Goal: Complete application form: Complete application form

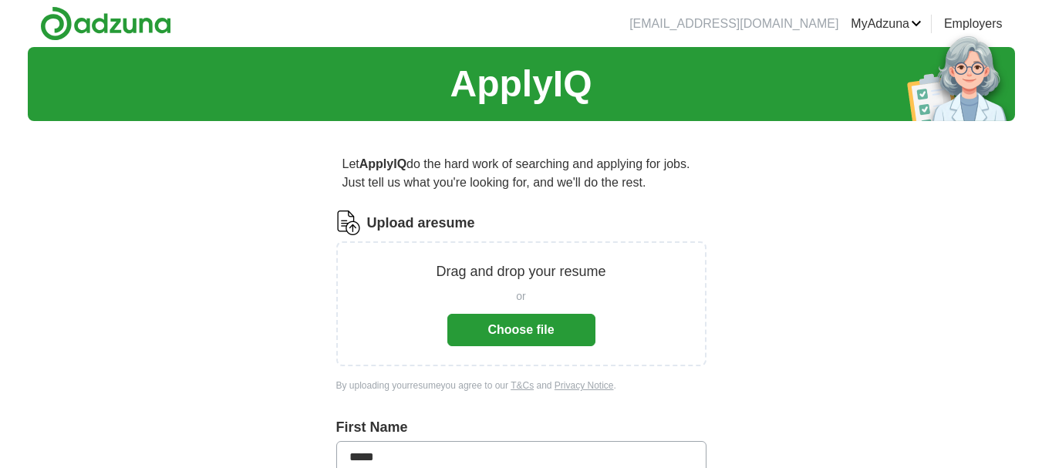
click at [522, 325] on button "Choose file" at bounding box center [521, 330] width 148 height 32
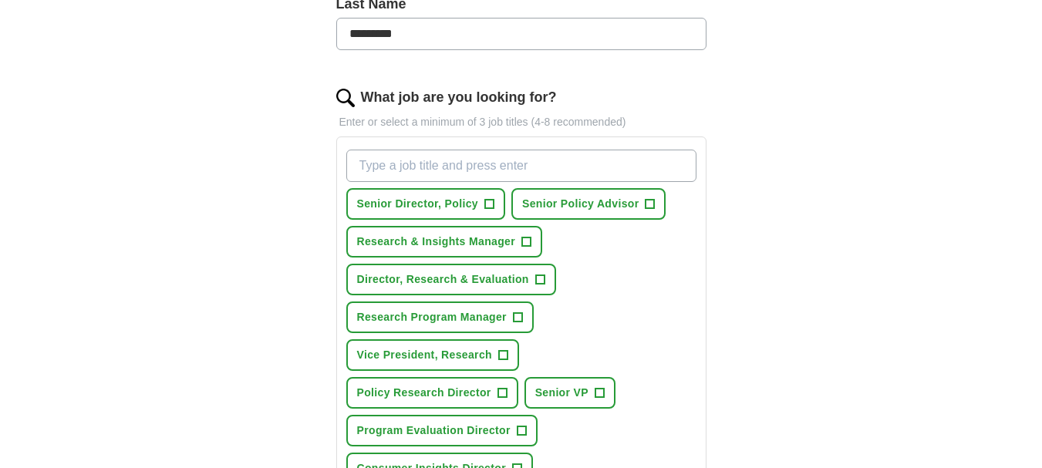
scroll to position [472, 0]
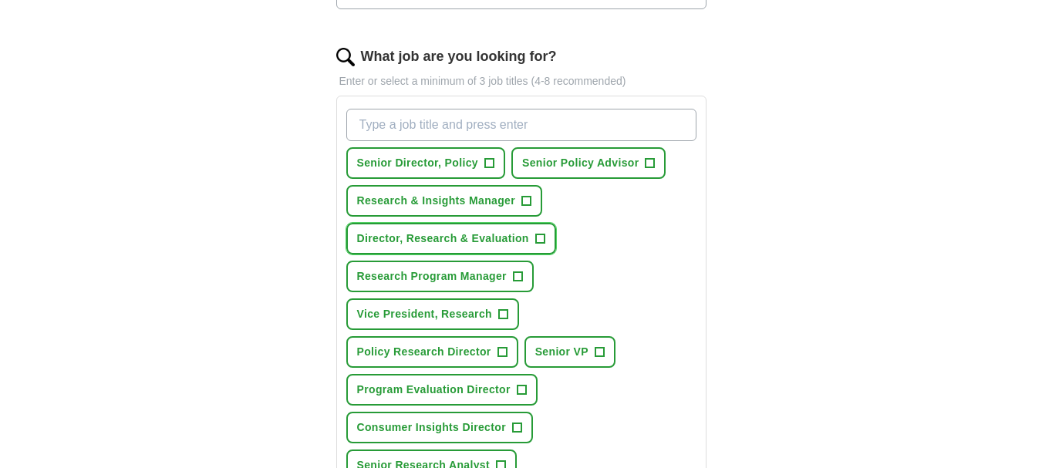
click at [541, 235] on span "+" at bounding box center [539, 239] width 9 height 12
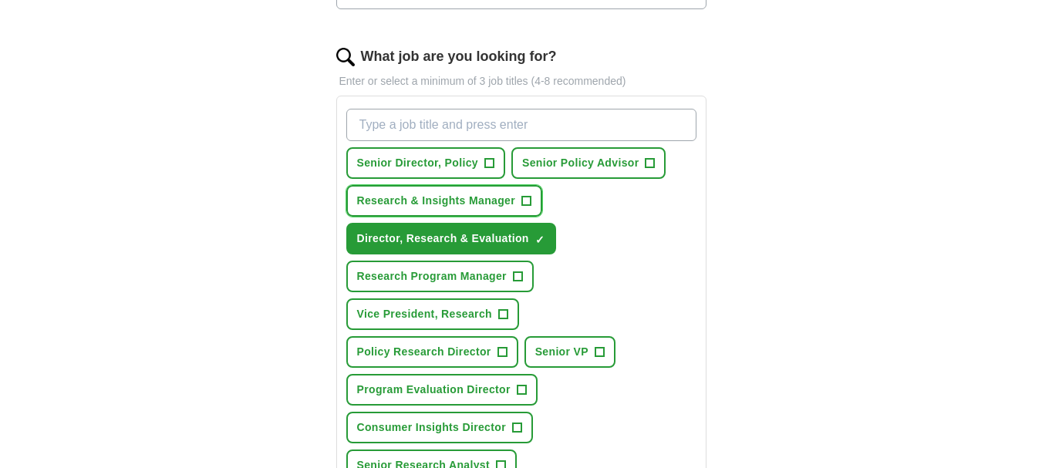
click at [524, 198] on span "+" at bounding box center [526, 201] width 9 height 12
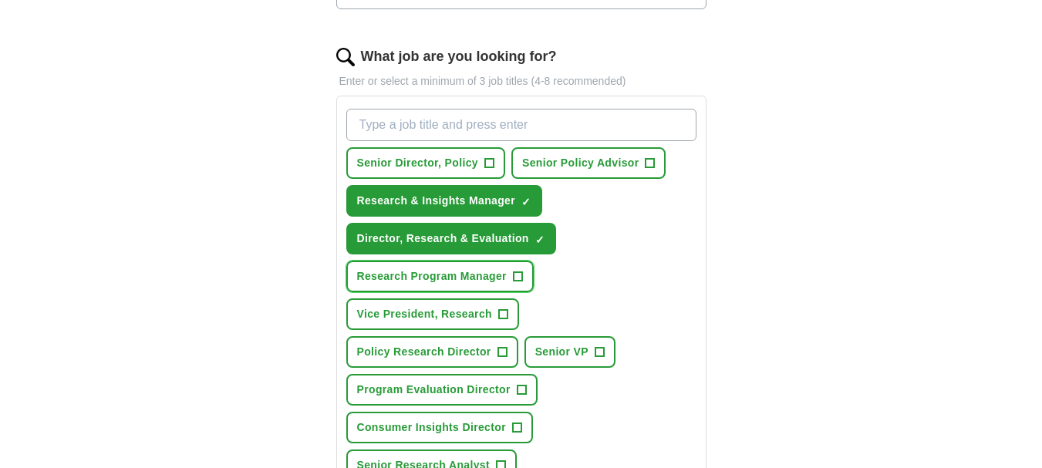
click at [518, 277] on span "+" at bounding box center [517, 277] width 9 height 12
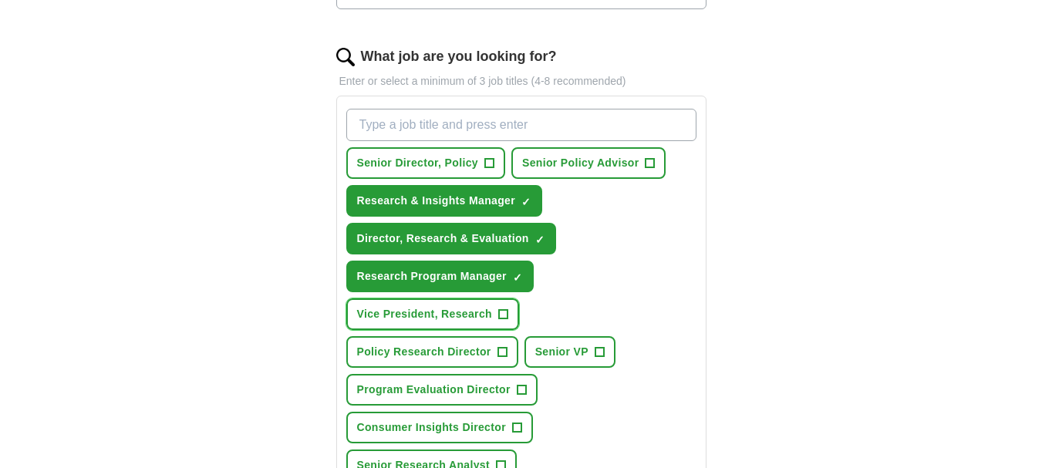
click at [505, 315] on span "+" at bounding box center [502, 314] width 9 height 12
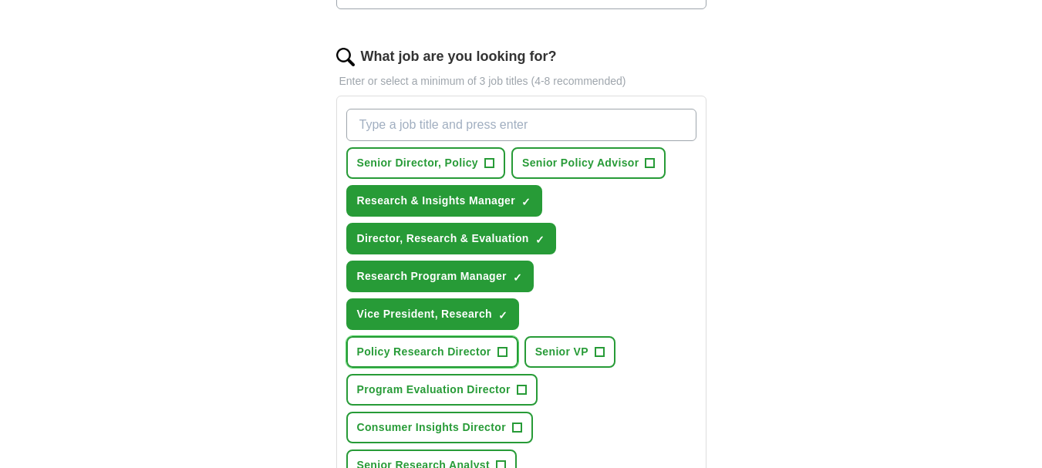
click at [501, 346] on span "+" at bounding box center [501, 352] width 9 height 12
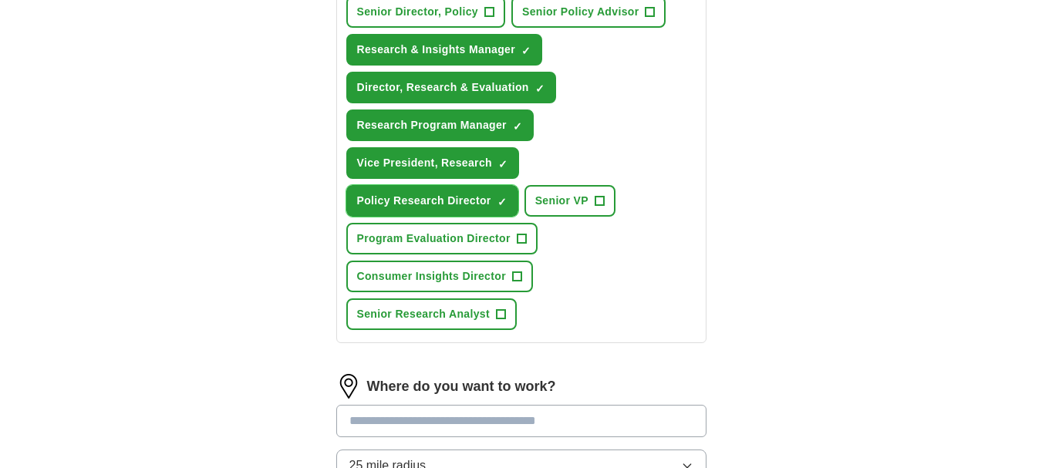
scroll to position [686, 0]
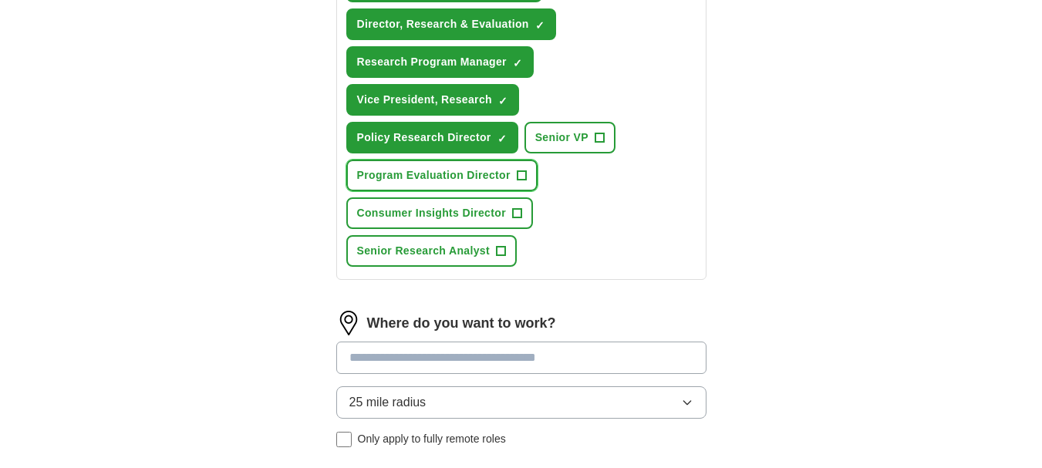
click at [518, 181] on span "+" at bounding box center [521, 176] width 9 height 12
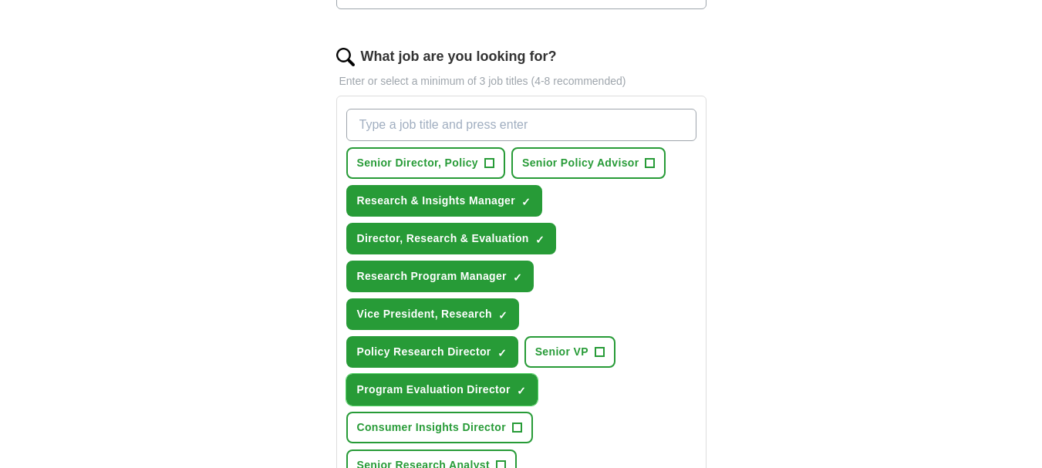
scroll to position [457, 0]
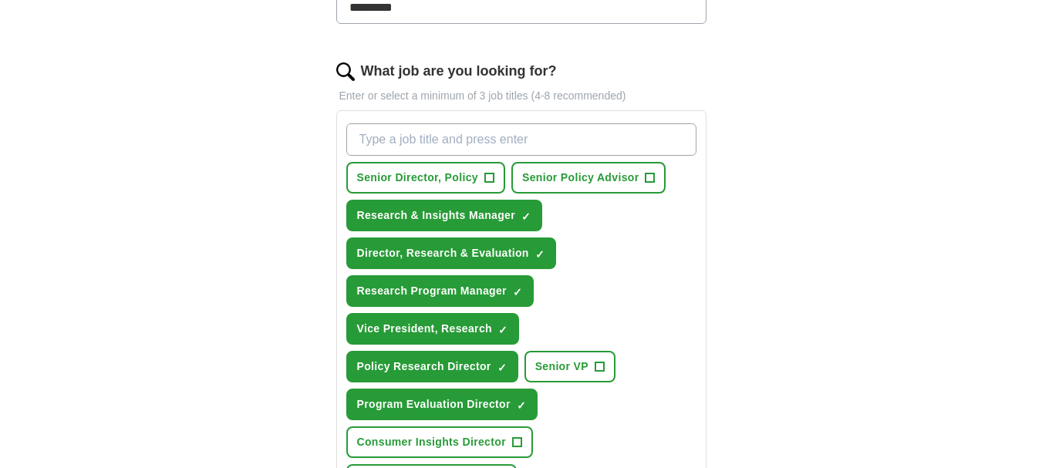
click at [429, 134] on input "What job are you looking for?" at bounding box center [521, 139] width 350 height 32
type input "Senior Learning and Impact Officer"
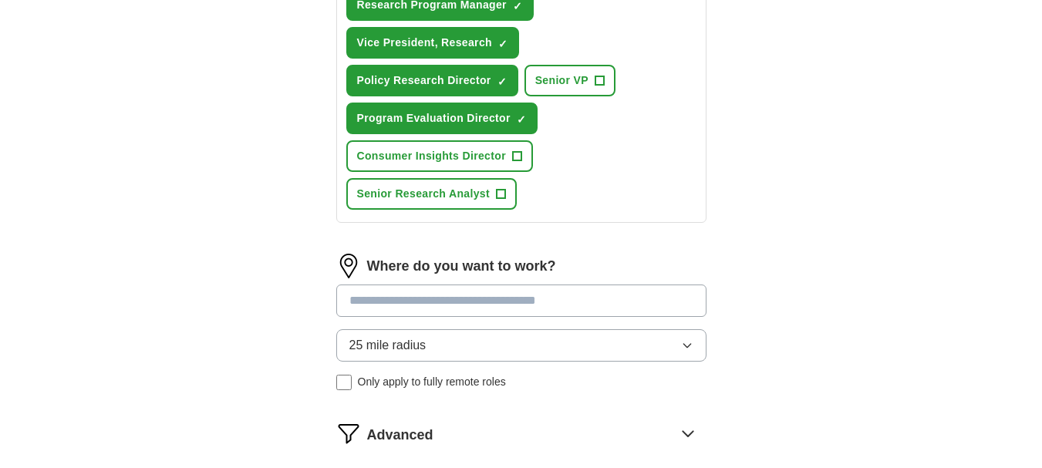
scroll to position [779, 0]
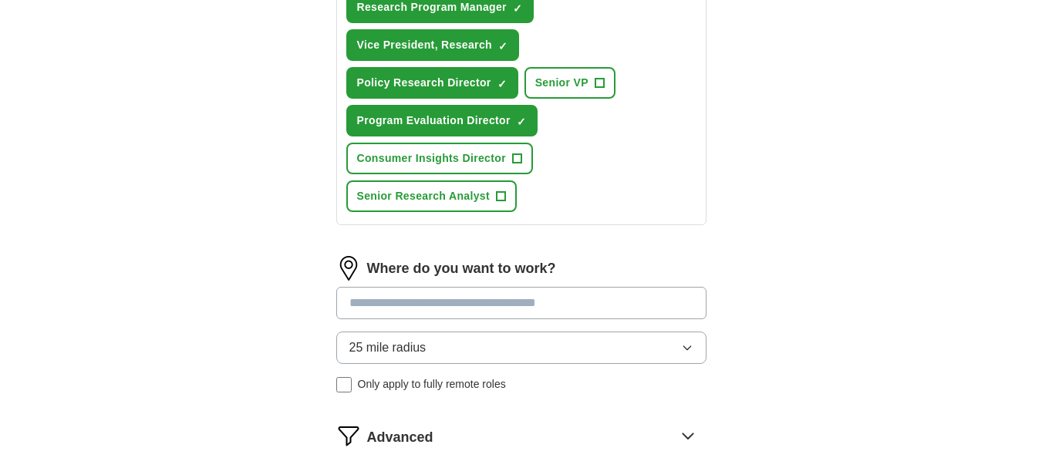
click at [379, 307] on input at bounding box center [521, 303] width 370 height 32
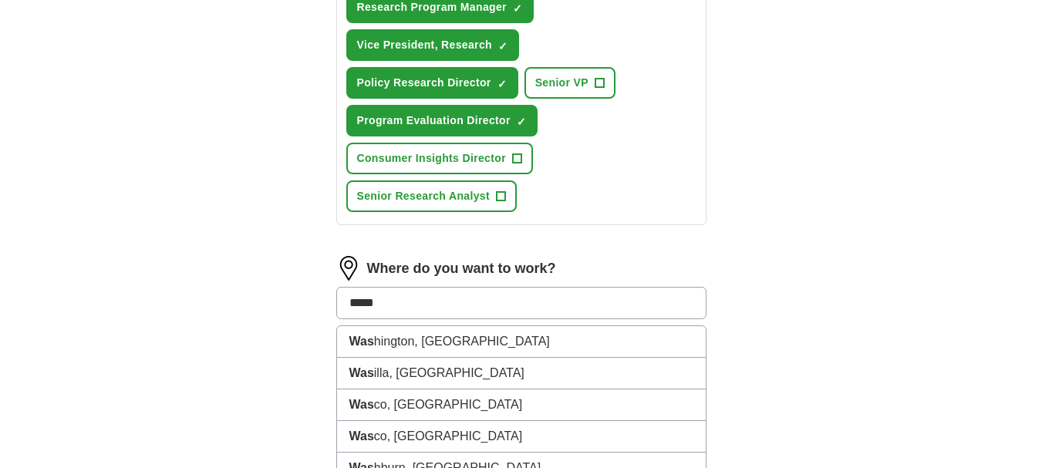
type input "******"
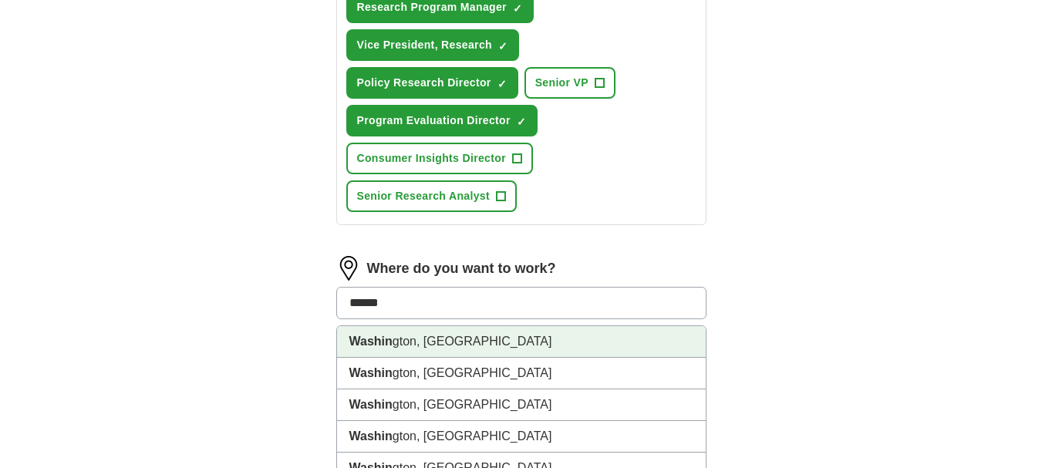
click at [379, 339] on strong "Washin" at bounding box center [370, 341] width 43 height 13
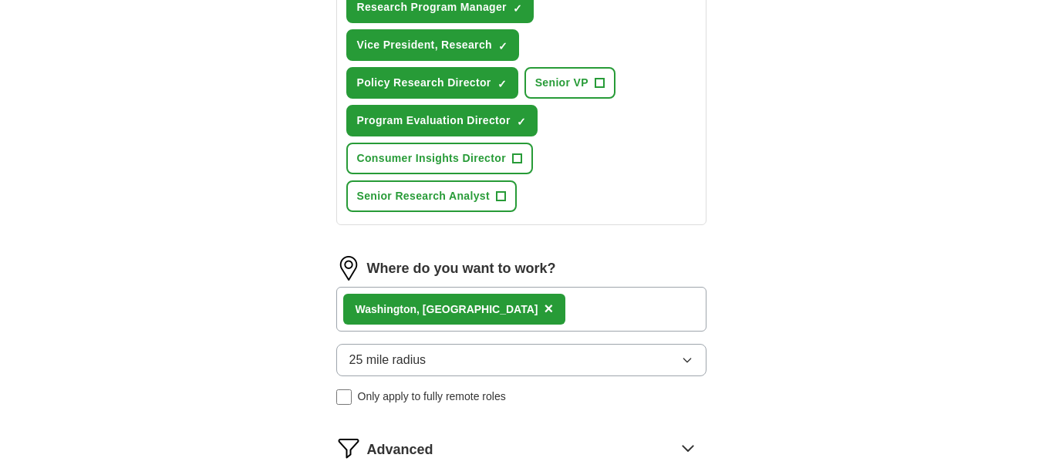
click at [688, 358] on icon "button" at bounding box center [687, 360] width 12 height 12
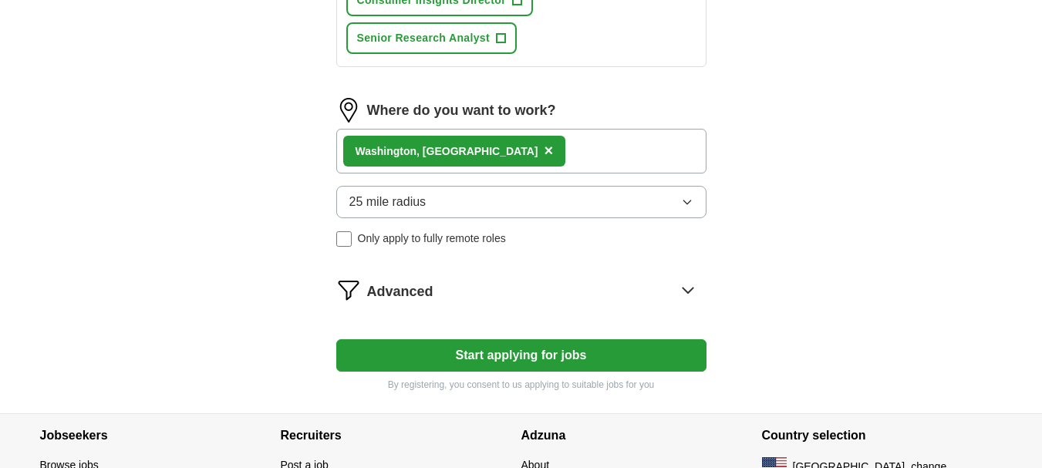
scroll to position [1038, 0]
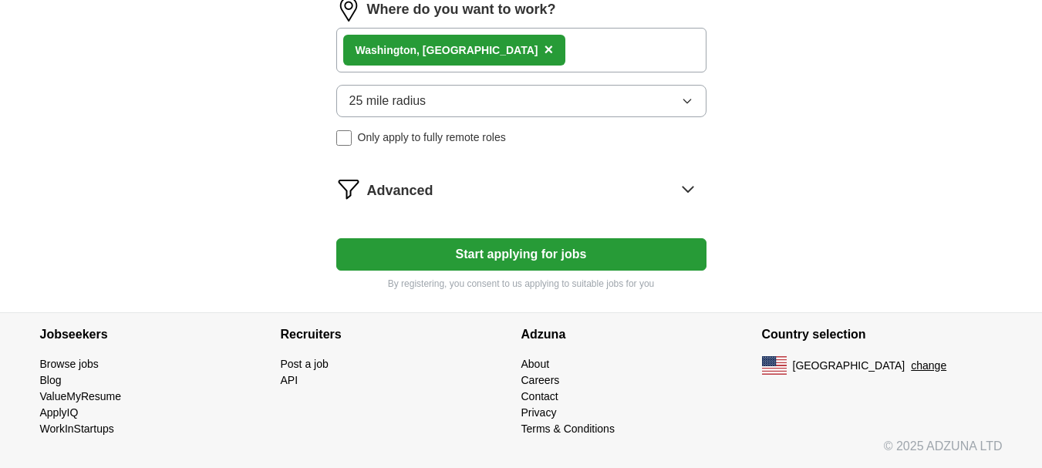
click at [675, 106] on button "25 mile radius" at bounding box center [521, 101] width 370 height 32
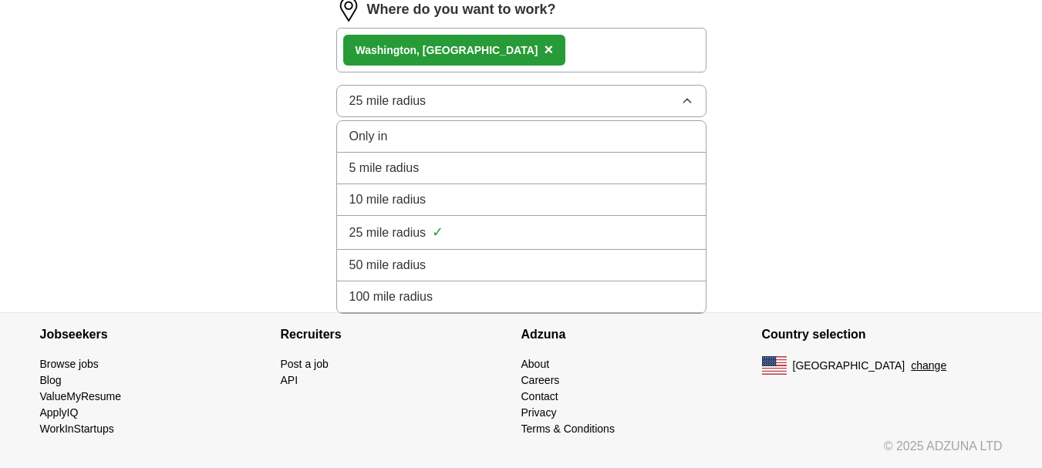
click at [432, 290] on span "100 mile radius" at bounding box center [391, 297] width 84 height 19
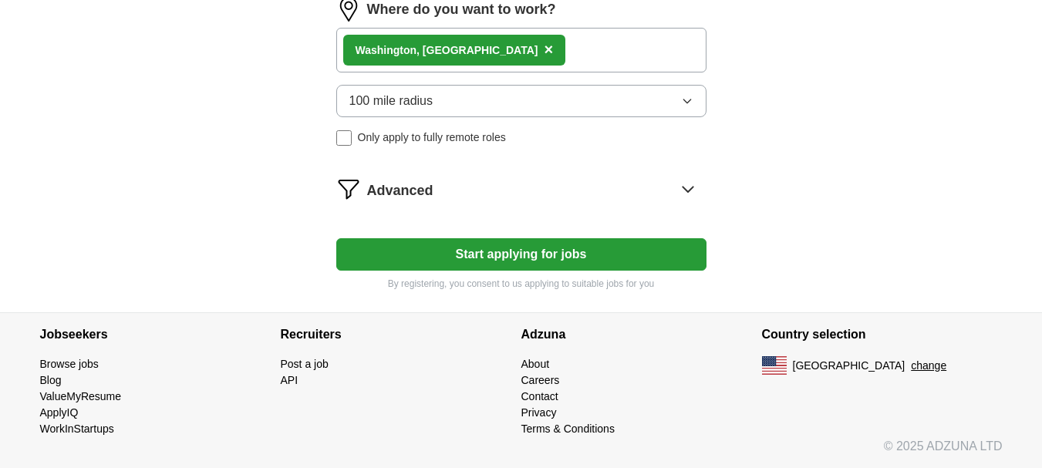
click at [347, 184] on img at bounding box center [348, 189] width 25 height 25
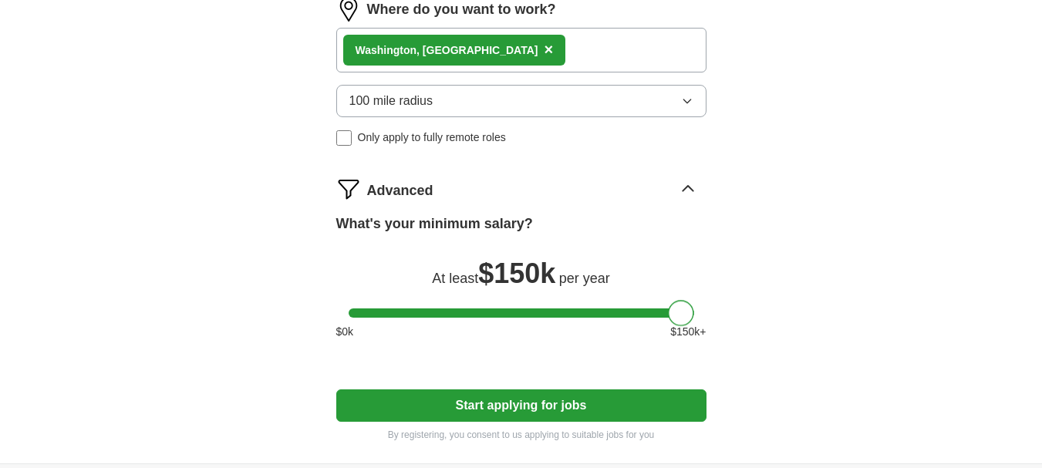
drag, startPoint x: 359, startPoint y: 312, endPoint x: 691, endPoint y: 301, distance: 332.5
click at [691, 301] on div "What's your minimum salary? At least $ 150k per year $ 0 k $ 150 k+" at bounding box center [521, 283] width 370 height 139
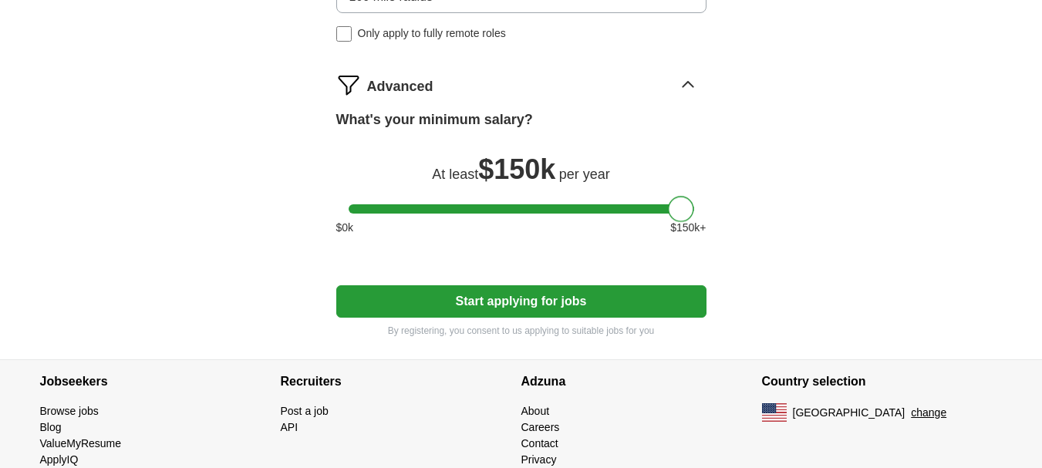
scroll to position [1189, 0]
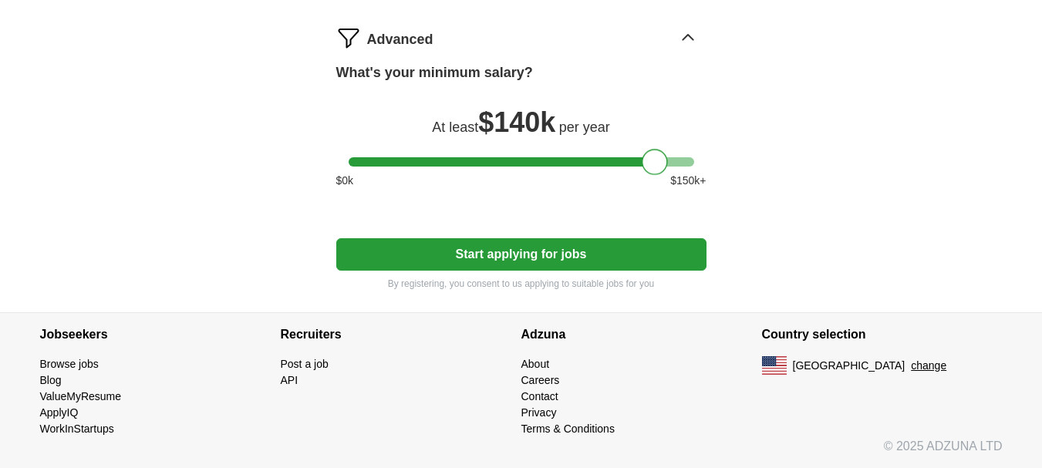
drag, startPoint x: 681, startPoint y: 153, endPoint x: 655, endPoint y: 156, distance: 26.4
click at [655, 156] on div at bounding box center [655, 162] width 26 height 26
click at [537, 255] on button "Start applying for jobs" at bounding box center [521, 254] width 370 height 32
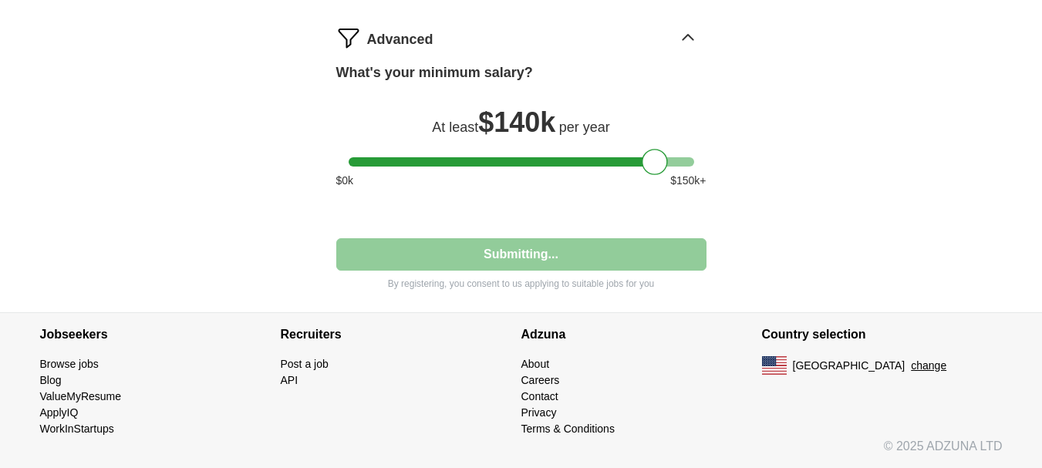
select select "**"
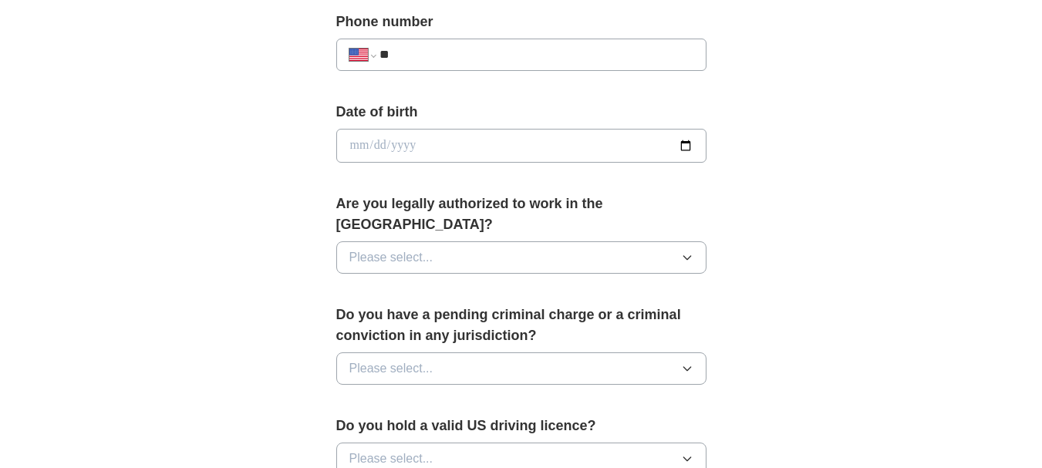
scroll to position [616, 0]
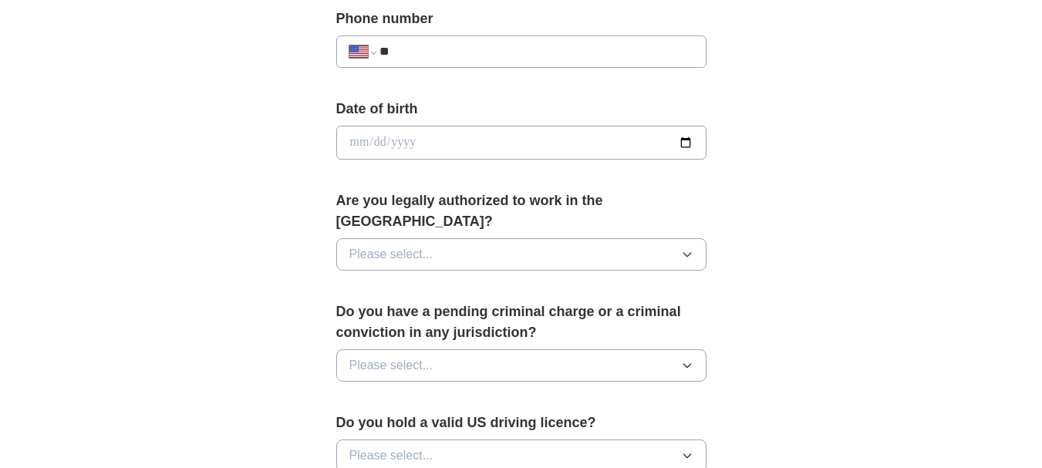
click at [686, 248] on icon "button" at bounding box center [687, 254] width 12 height 12
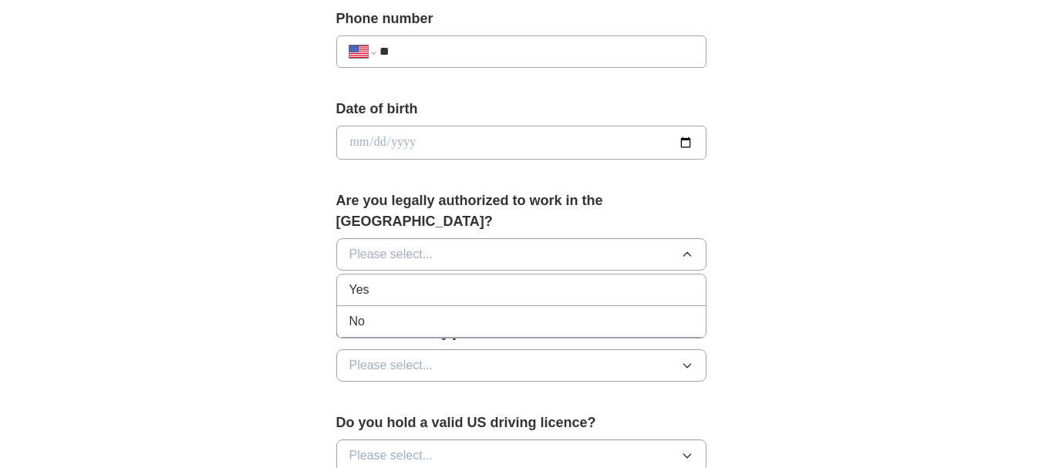
click at [366, 281] on span "Yes" at bounding box center [359, 290] width 20 height 19
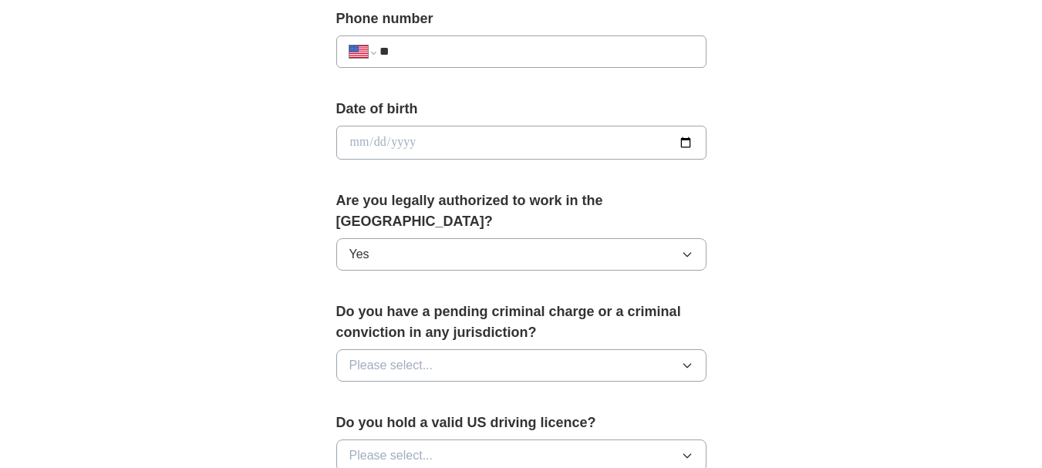
click at [372, 356] on span "Please select..." at bounding box center [391, 365] width 84 height 19
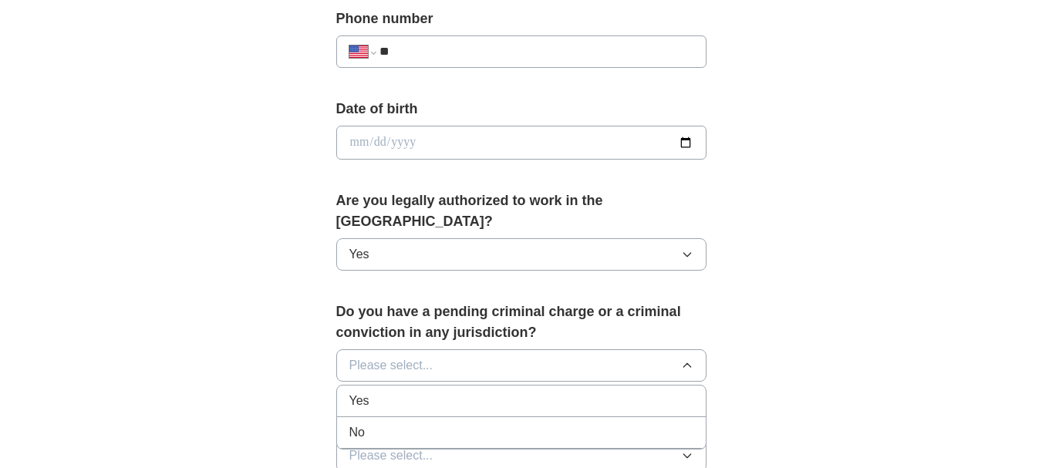
click at [369, 423] on div "No" at bounding box center [521, 432] width 344 height 19
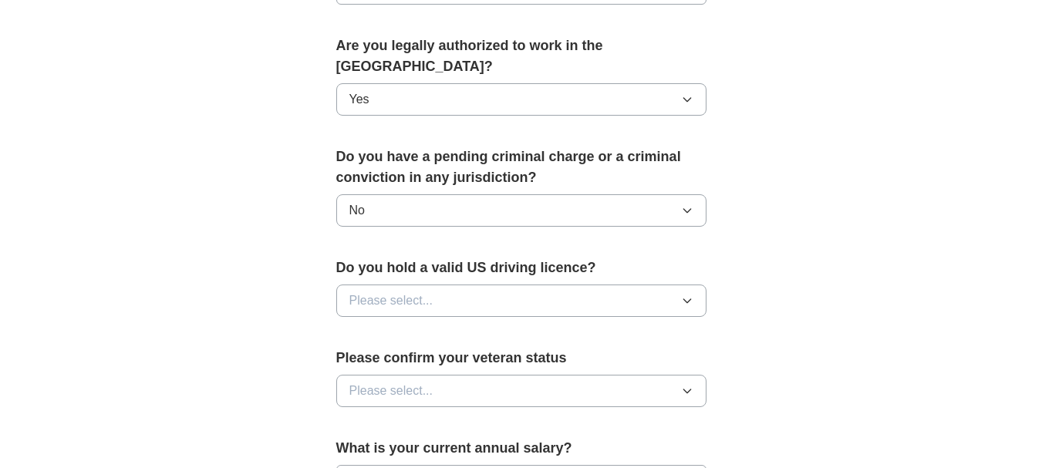
scroll to position [810, 0]
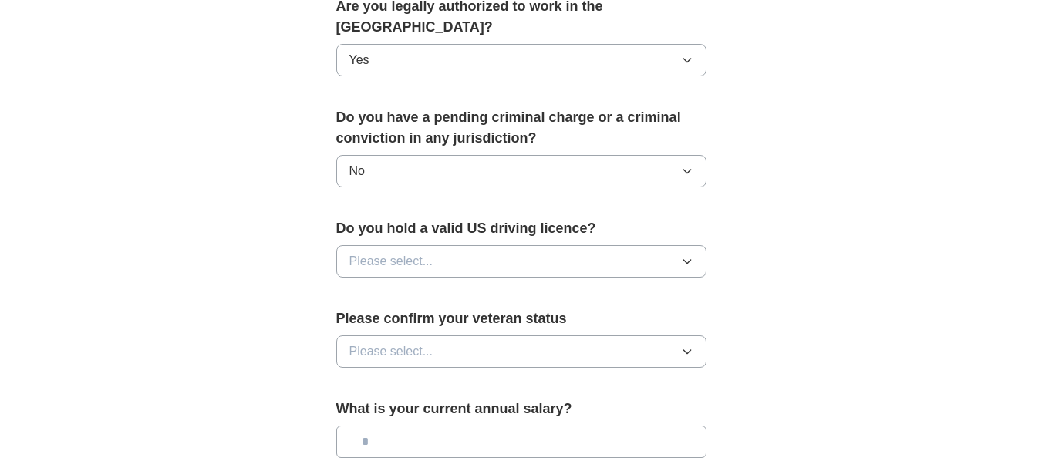
click at [610, 245] on button "Please select..." at bounding box center [521, 261] width 370 height 32
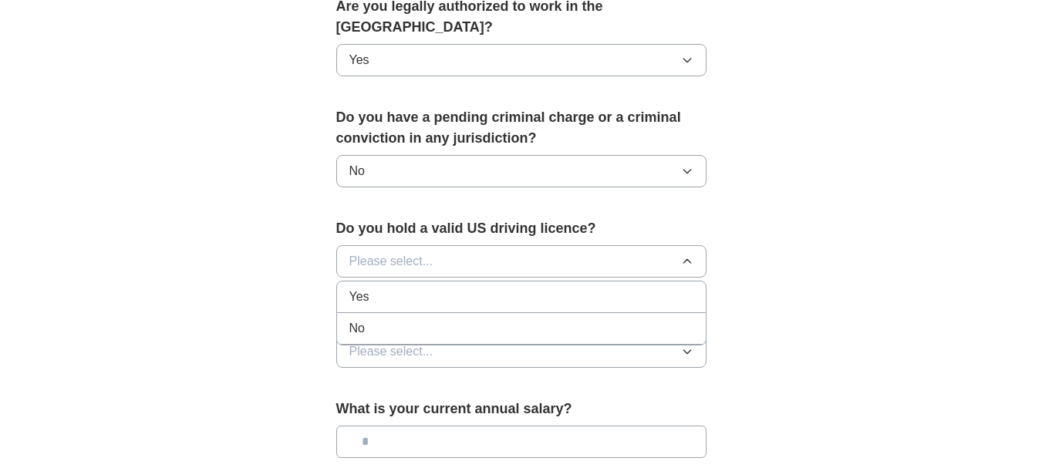
click at [437, 288] on div "Yes" at bounding box center [521, 297] width 344 height 19
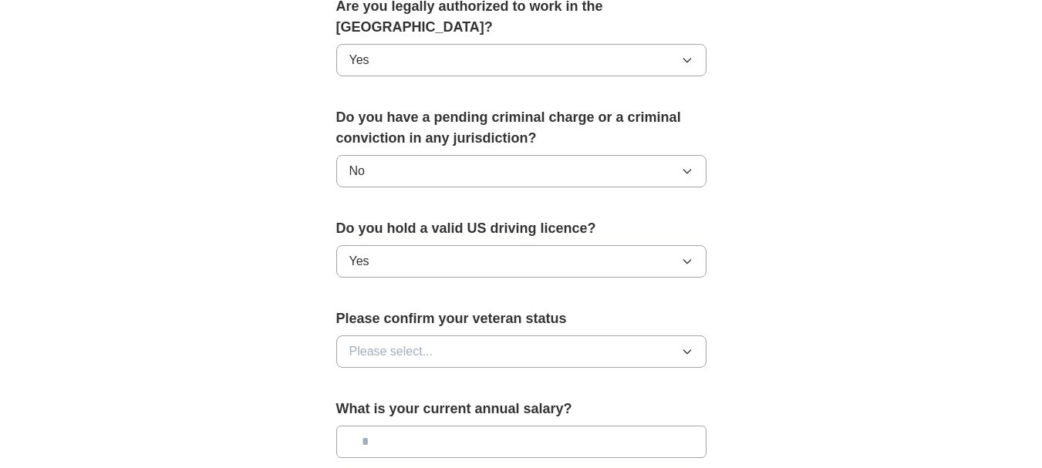
click at [422, 342] on span "Please select..." at bounding box center [391, 351] width 84 height 19
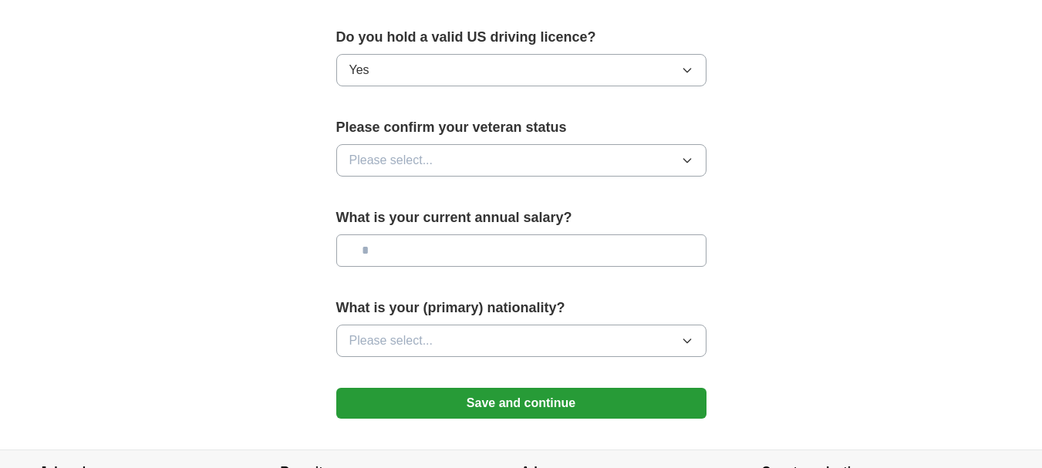
scroll to position [1087, 0]
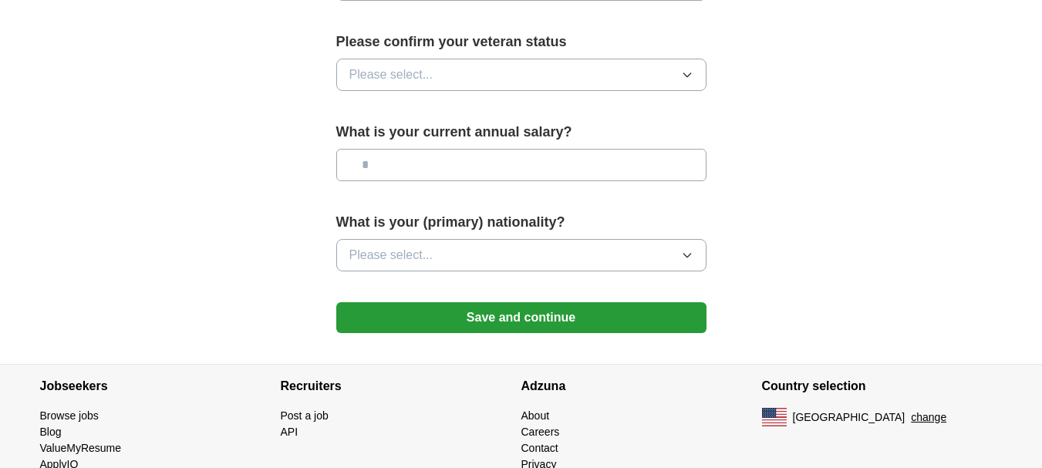
click at [690, 60] on button "Please select..." at bounding box center [521, 75] width 370 height 32
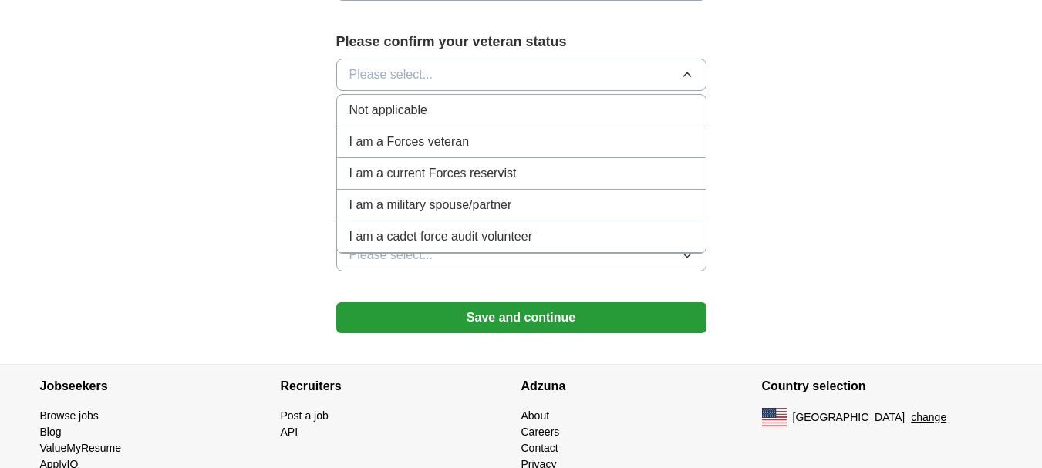
click at [425, 99] on li "Not applicable" at bounding box center [521, 111] width 369 height 32
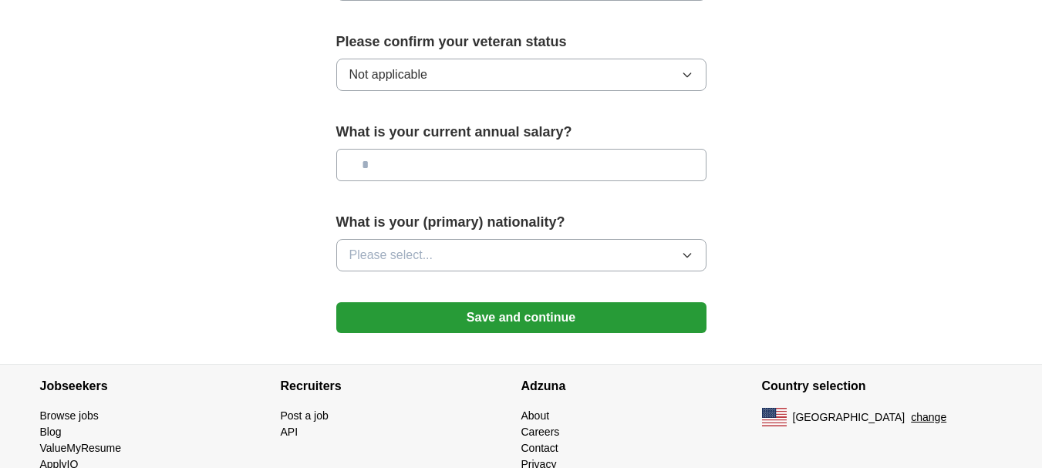
click at [424, 152] on input "text" at bounding box center [521, 165] width 370 height 32
click at [434, 239] on button "Please select..." at bounding box center [521, 255] width 370 height 32
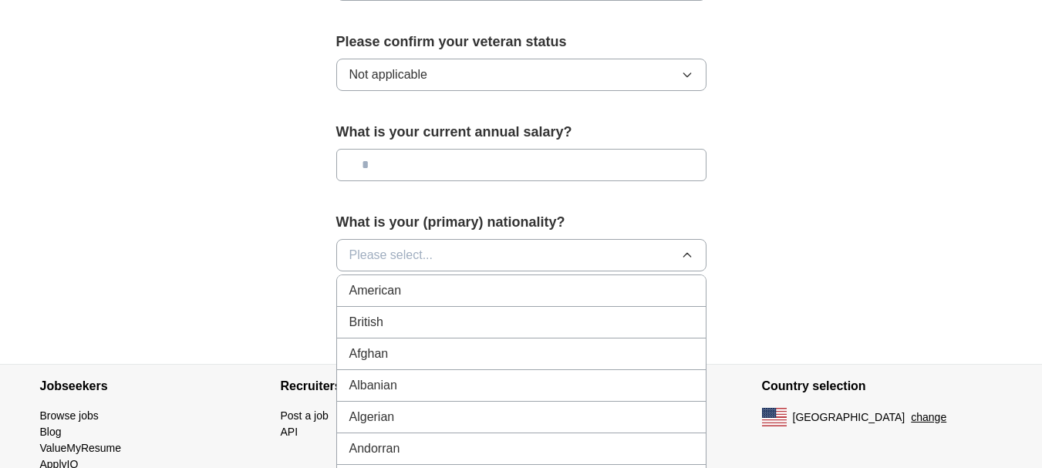
click at [415, 281] on div "American" at bounding box center [521, 290] width 344 height 19
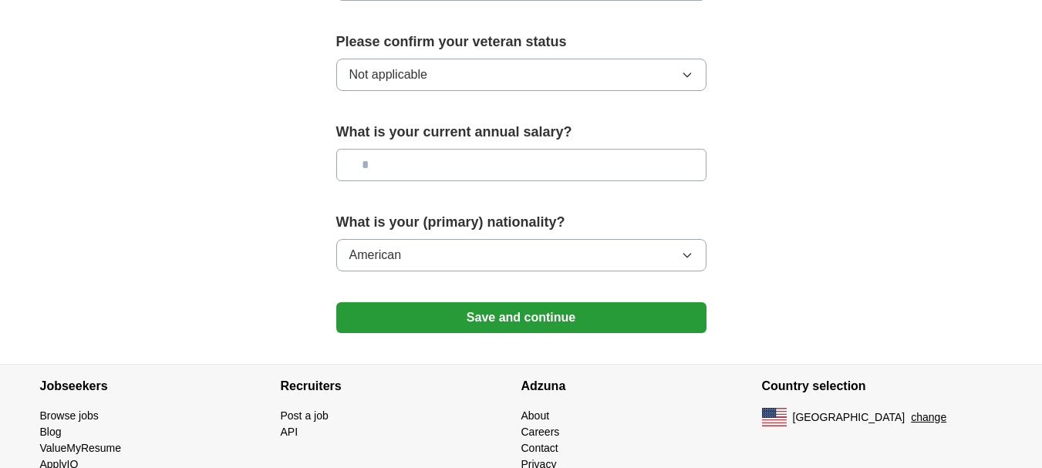
click at [615, 302] on button "Save and continue" at bounding box center [521, 317] width 370 height 31
click at [617, 302] on button "Save and continue" at bounding box center [521, 317] width 370 height 31
